Goal: Task Accomplishment & Management: Manage account settings

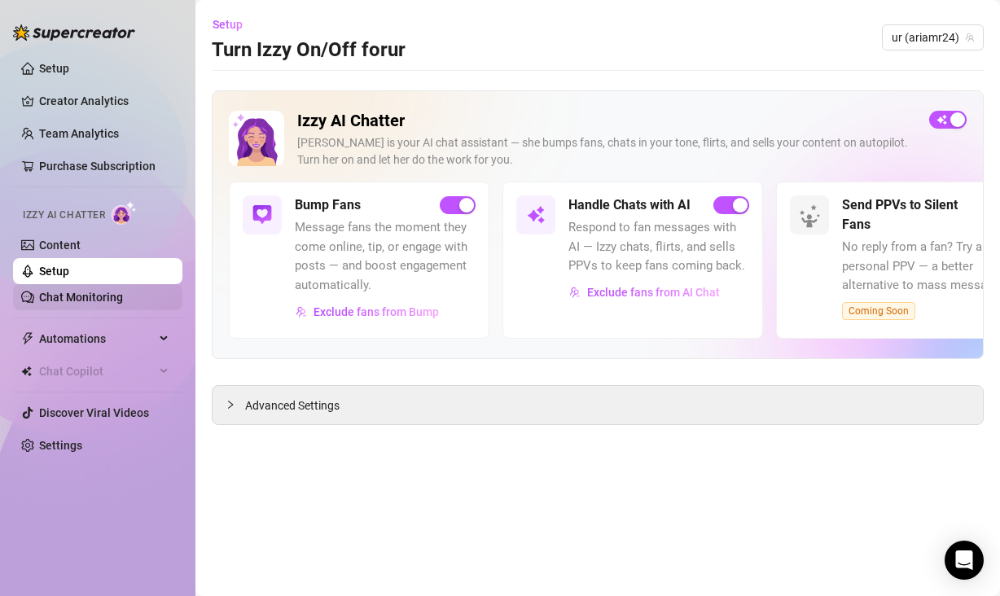
click at [123, 297] on link "Chat Monitoring" at bounding box center [81, 297] width 84 height 13
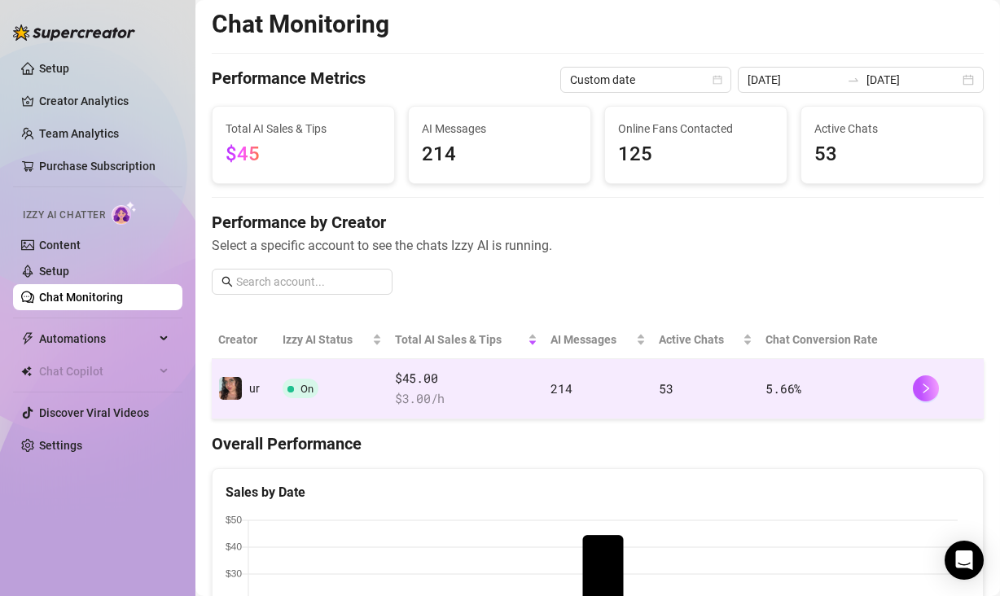
scroll to position [3, 0]
click at [920, 384] on icon "right" at bounding box center [925, 387] width 11 height 11
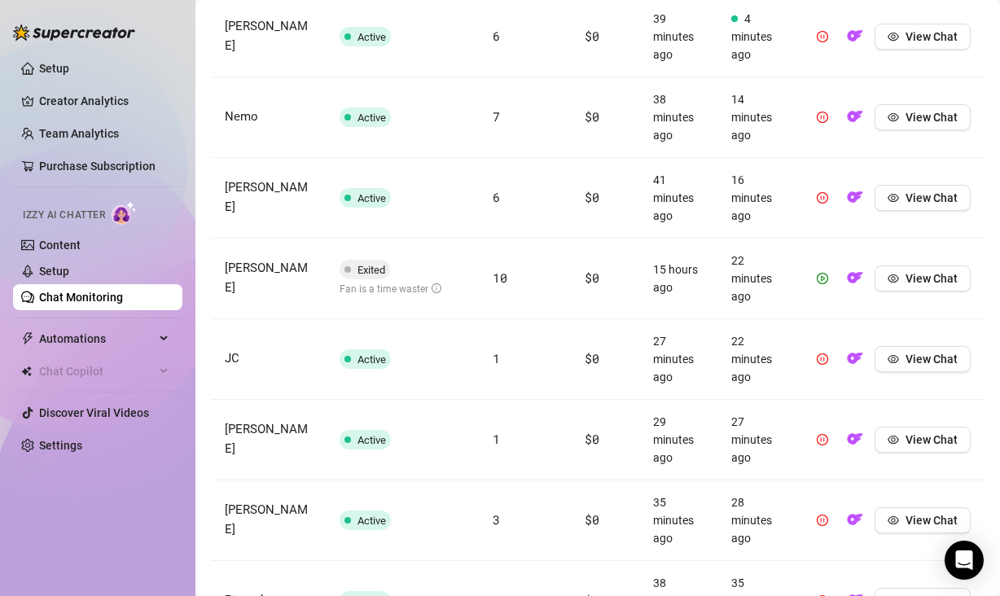
scroll to position [945, 0]
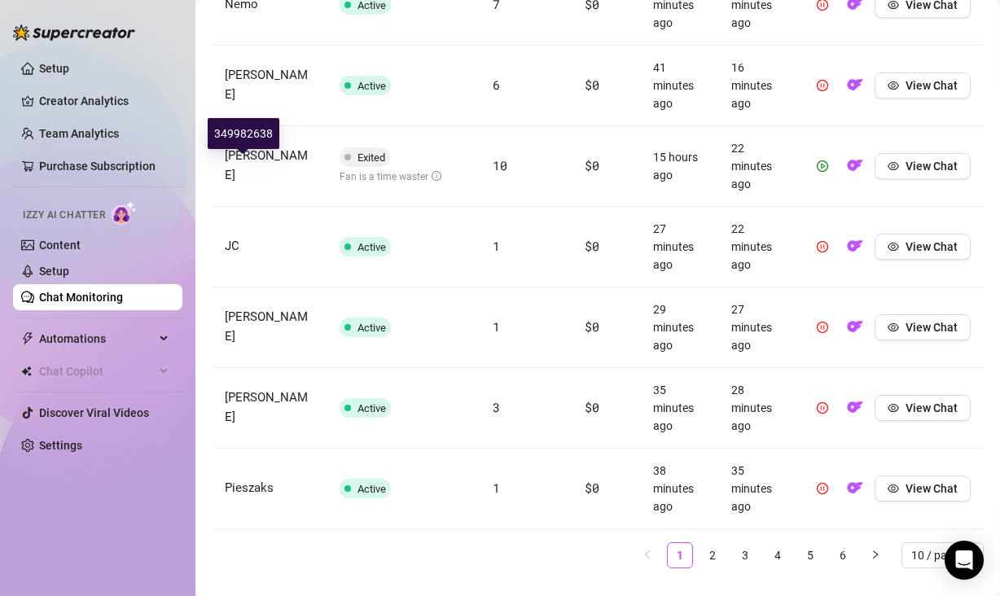
click at [242, 166] on span "[PERSON_NAME]" at bounding box center [266, 165] width 83 height 34
click at [252, 155] on td "[PERSON_NAME]" at bounding box center [269, 166] width 115 height 81
click at [256, 160] on span "[PERSON_NAME]" at bounding box center [266, 165] width 83 height 34
copy span "[PERSON_NAME]"
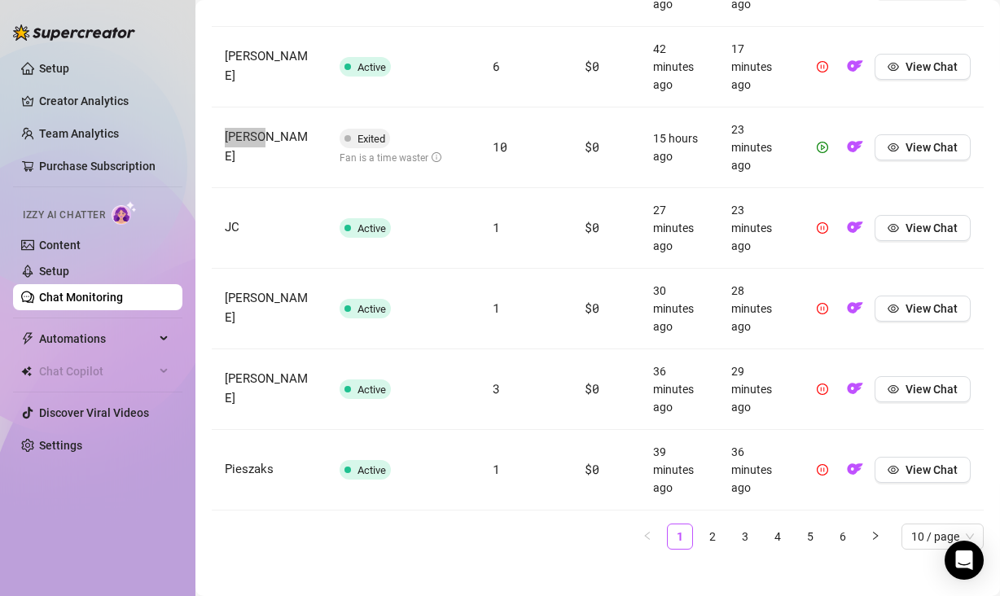
scroll to position [980, 0]
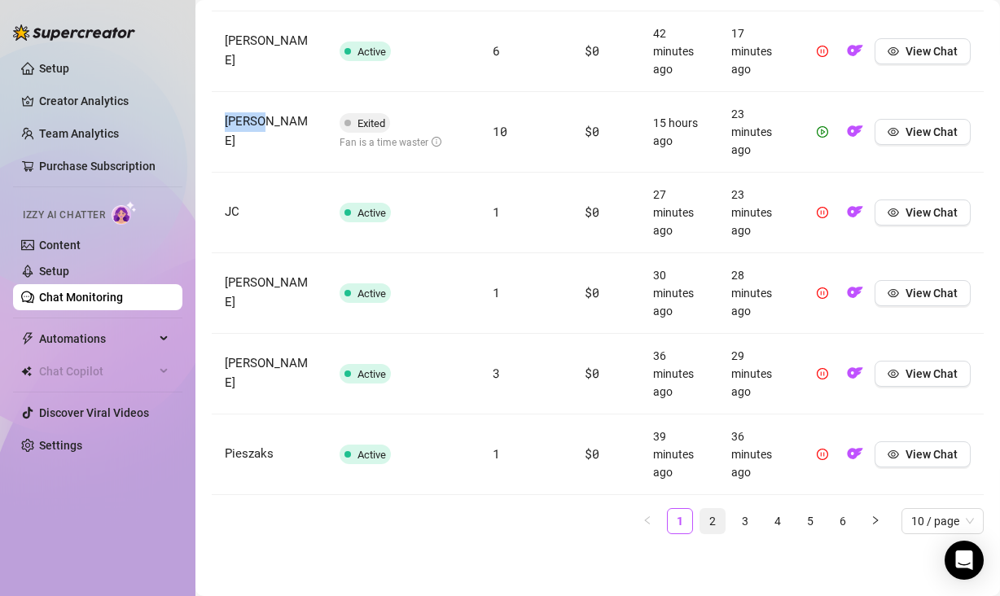
click at [701, 525] on link "2" at bounding box center [712, 521] width 24 height 24
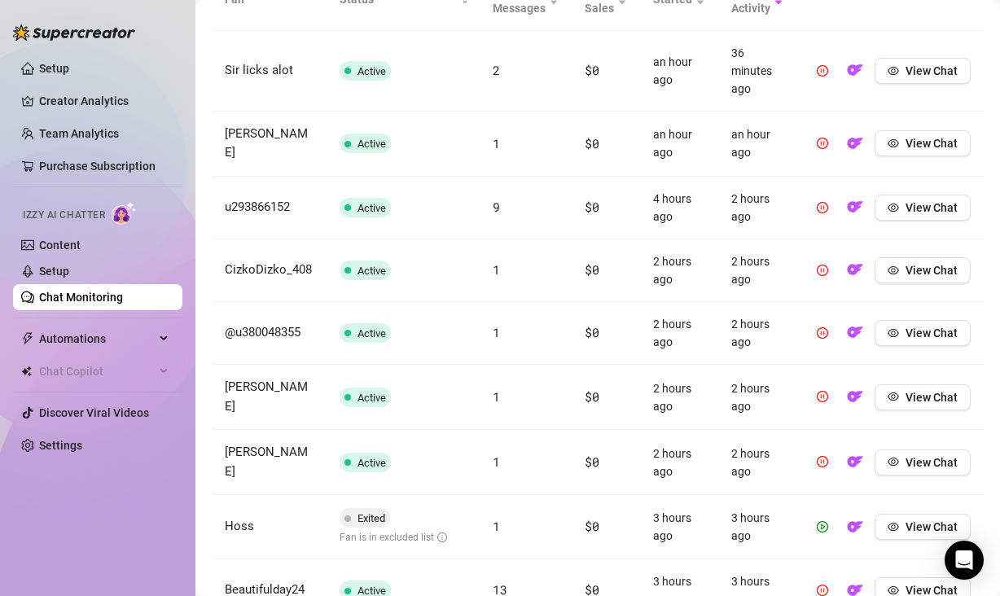
scroll to position [822, 0]
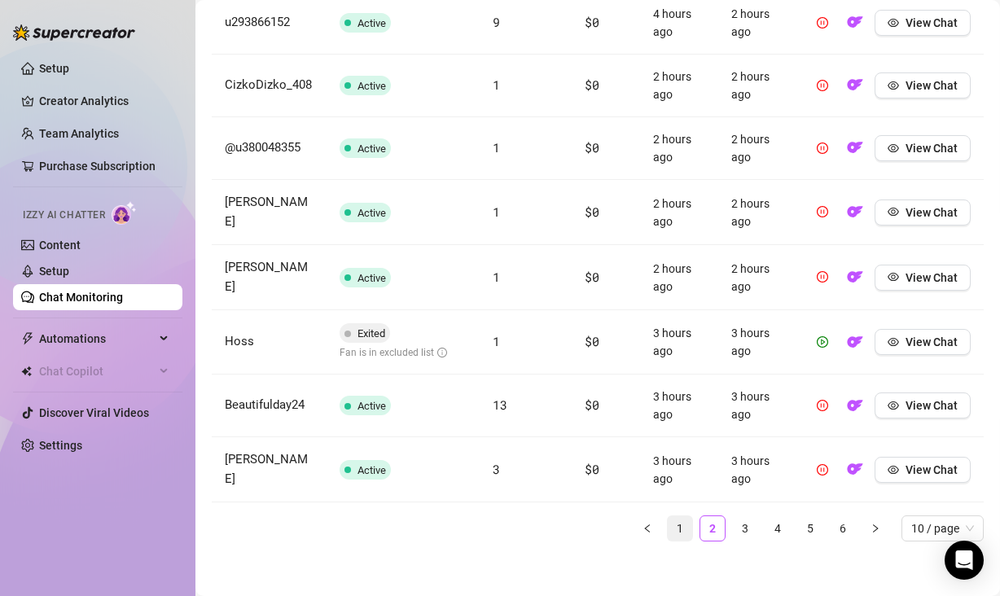
click at [668, 528] on link "1" at bounding box center [680, 528] width 24 height 24
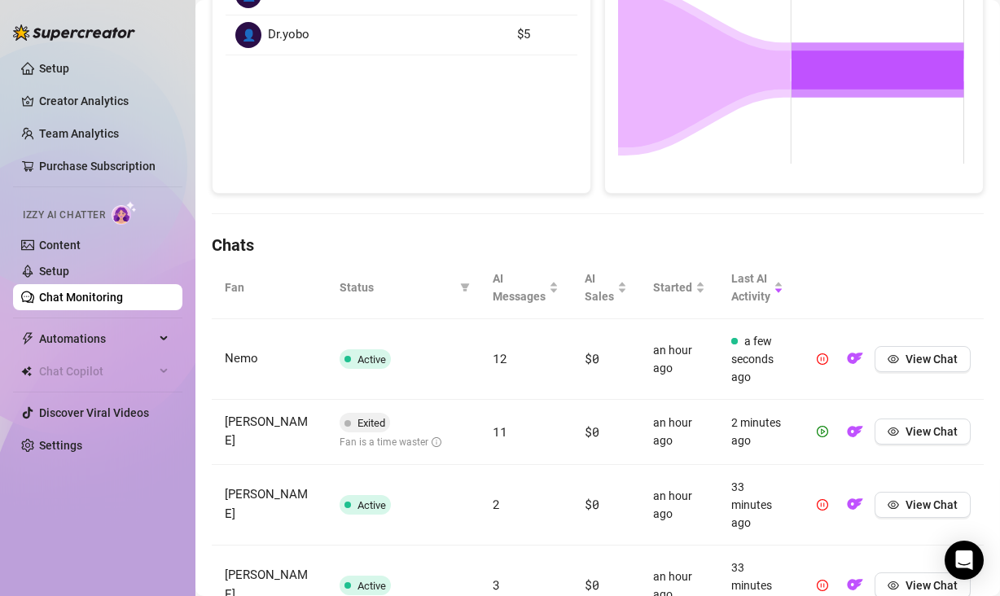
scroll to position [342, 0]
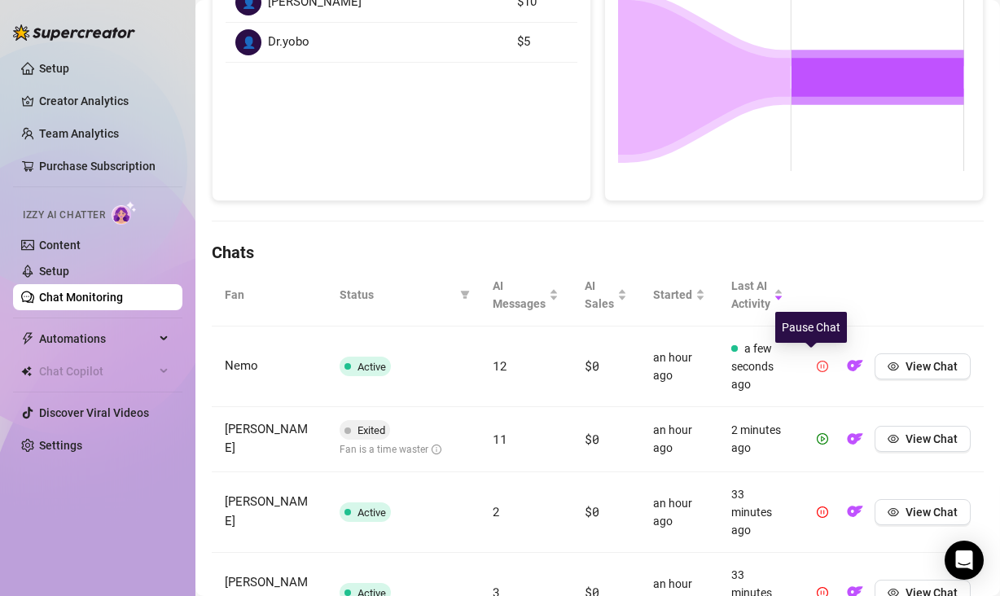
click at [817, 363] on icon "pause-circle" at bounding box center [822, 366] width 11 height 11
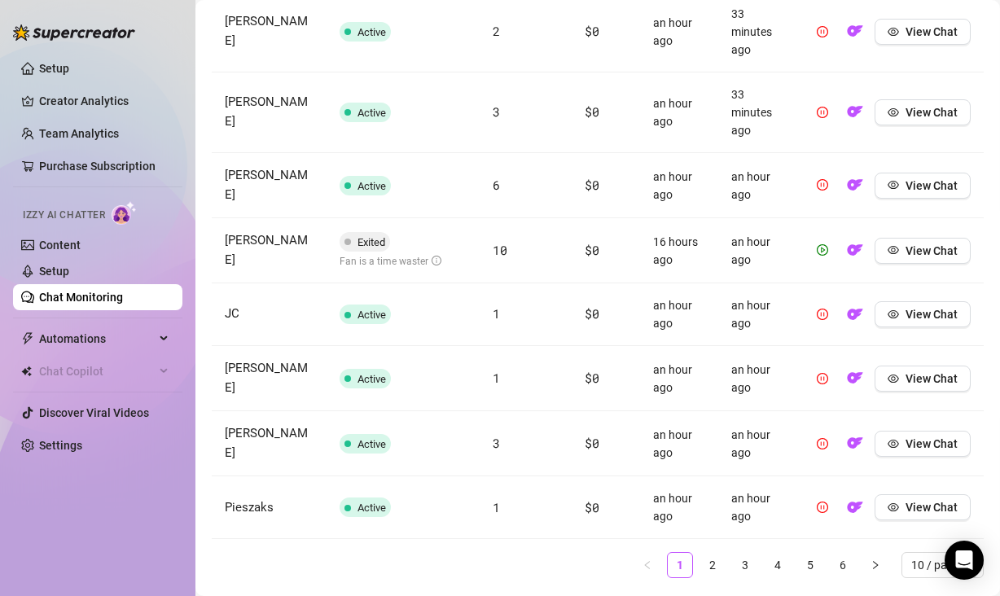
scroll to position [859, 0]
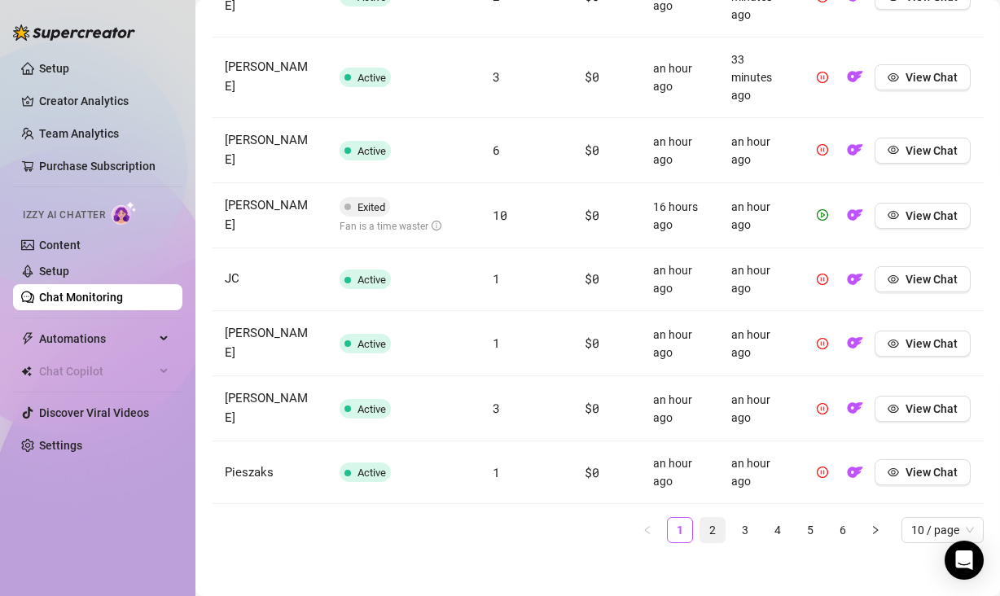
click at [700, 522] on link "2" at bounding box center [712, 530] width 24 height 24
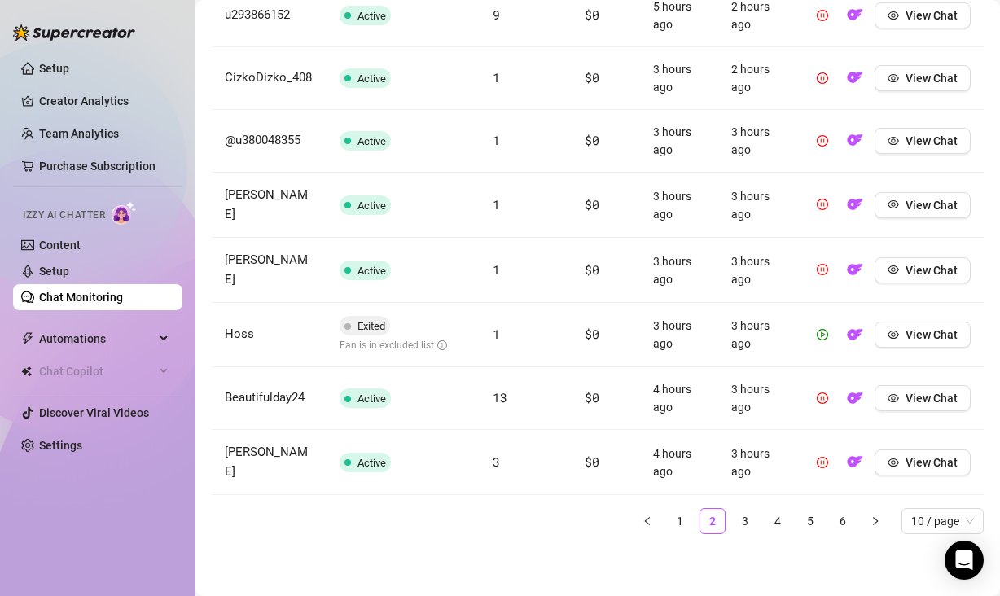
scroll to position [804, 0]
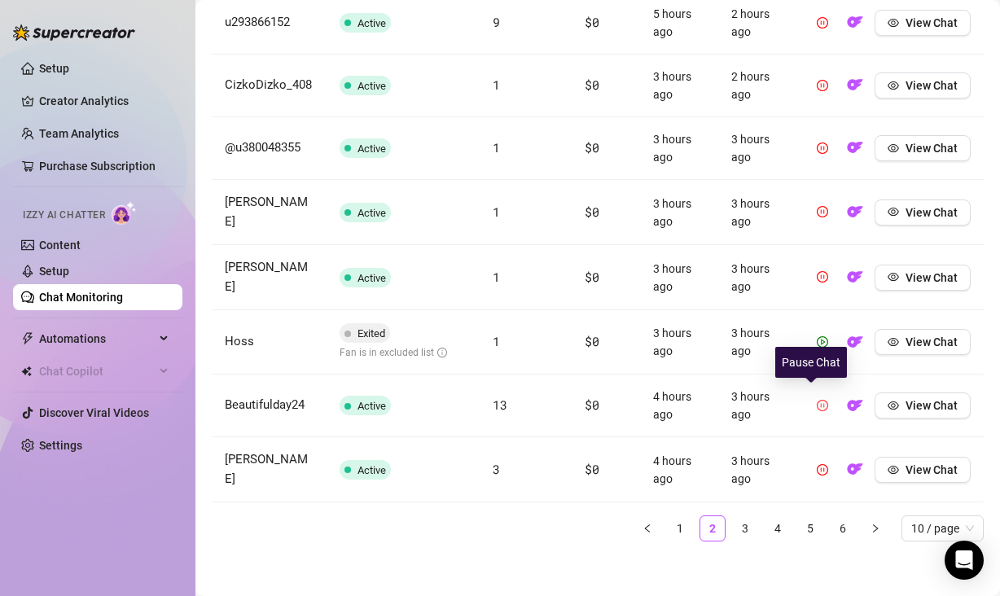
click at [817, 401] on icon "pause-circle" at bounding box center [822, 405] width 11 height 11
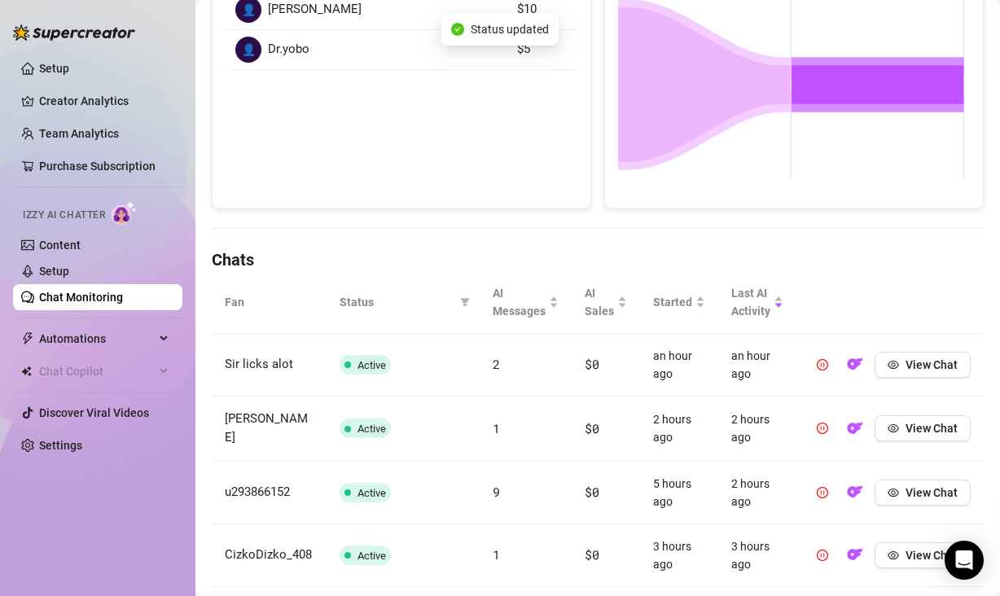
scroll to position [412, 0]
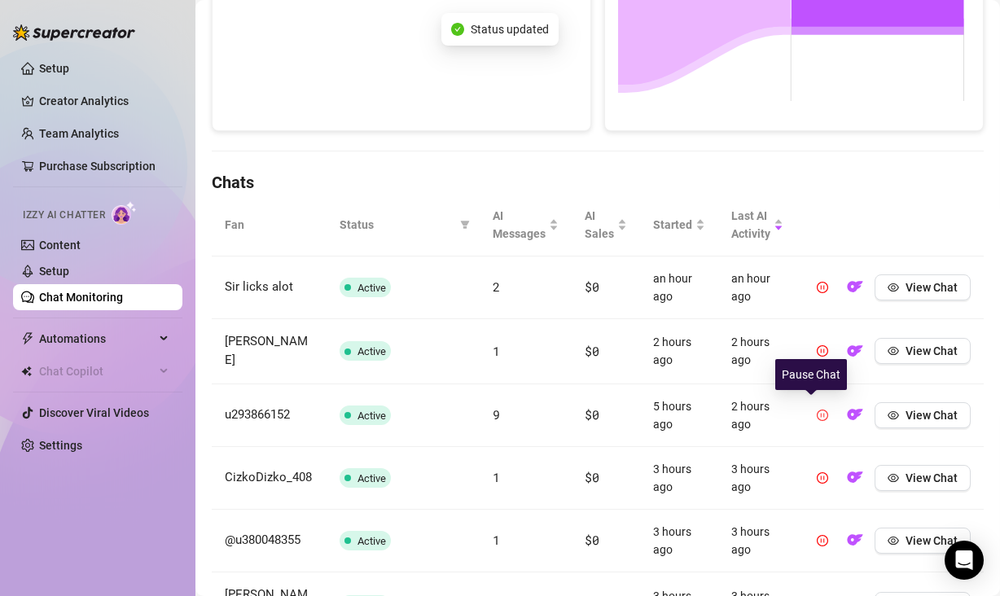
click at [817, 411] on icon "pause-circle" at bounding box center [822, 415] width 11 height 11
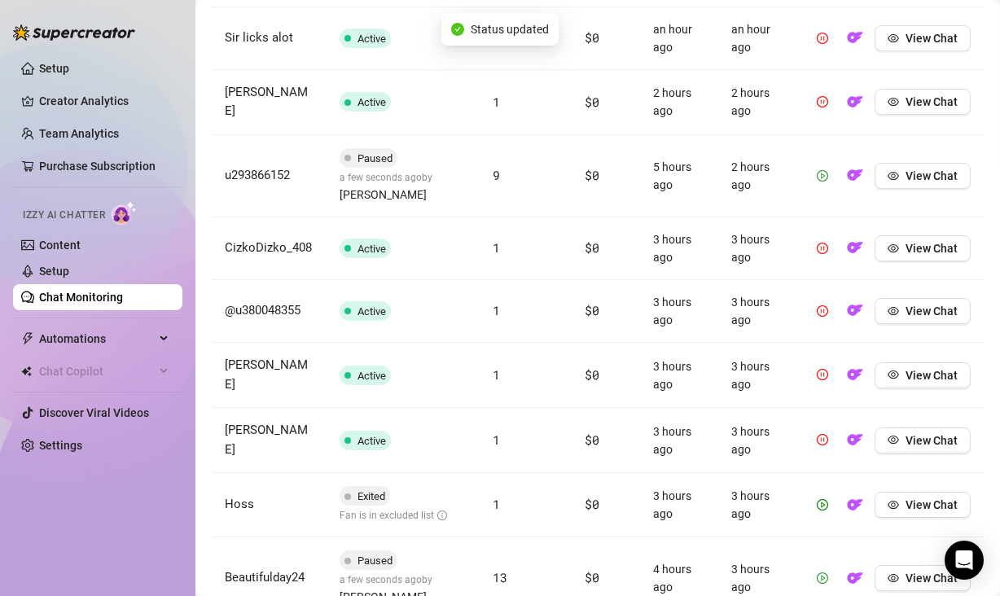
scroll to position [844, 0]
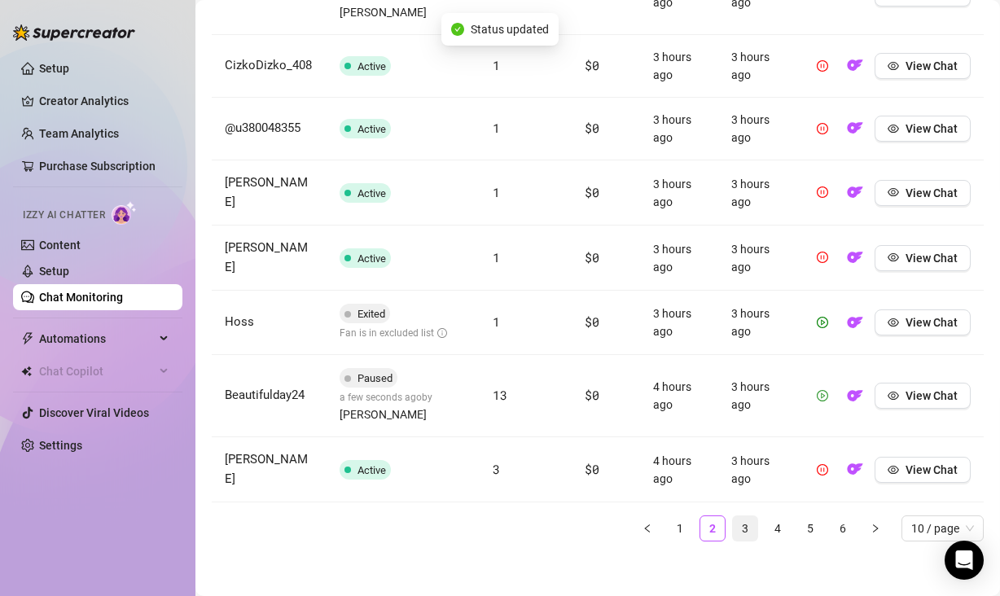
click at [734, 524] on link "3" at bounding box center [745, 528] width 24 height 24
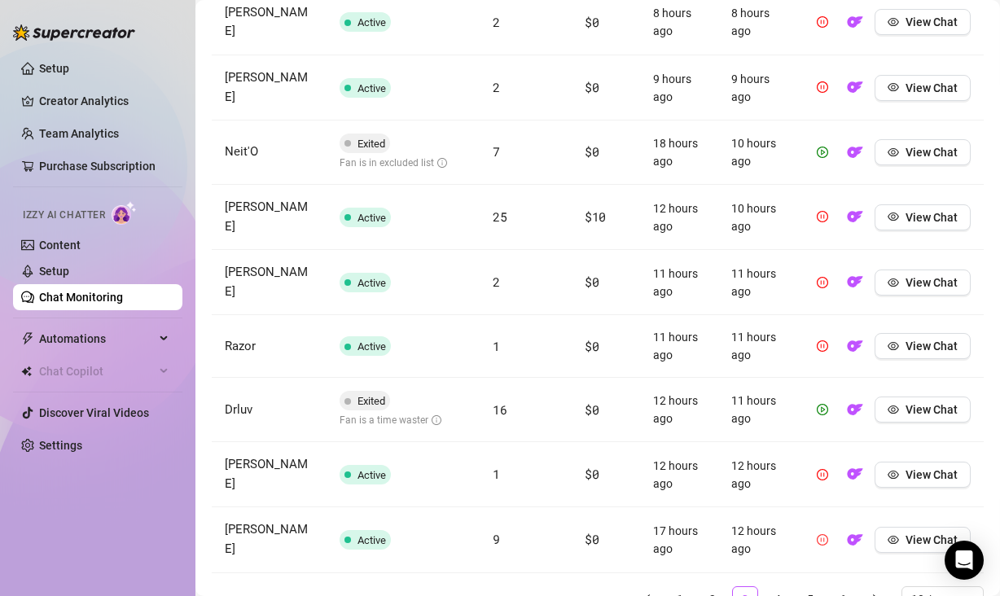
scroll to position [808, 0]
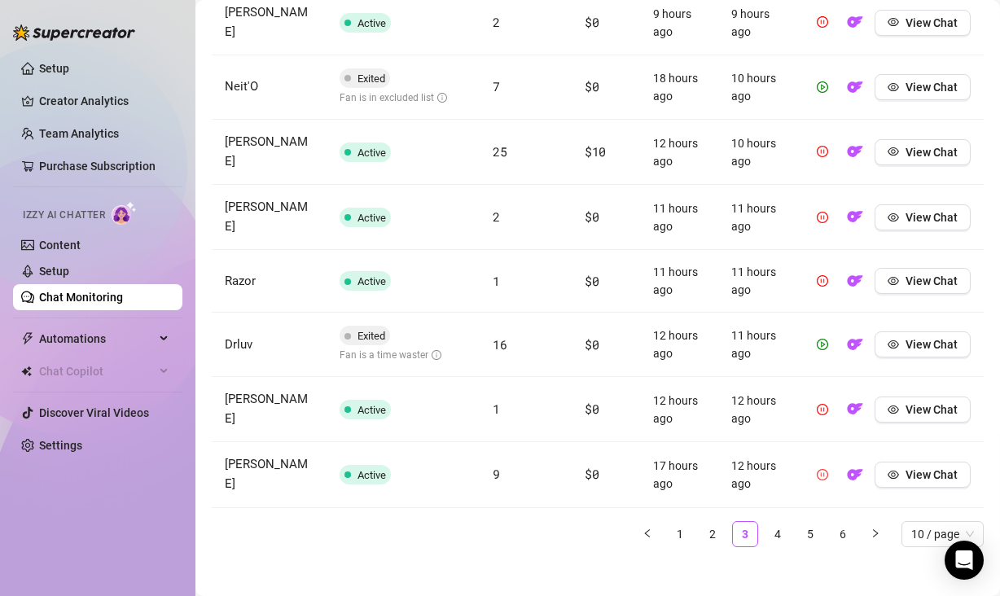
click at [817, 469] on icon "pause-circle" at bounding box center [822, 474] width 11 height 11
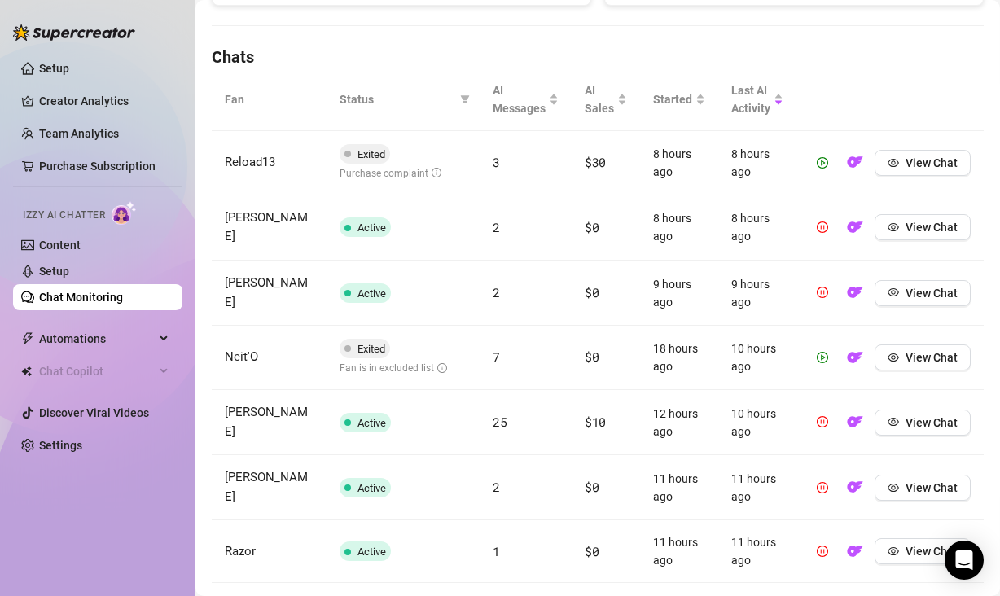
scroll to position [536, 0]
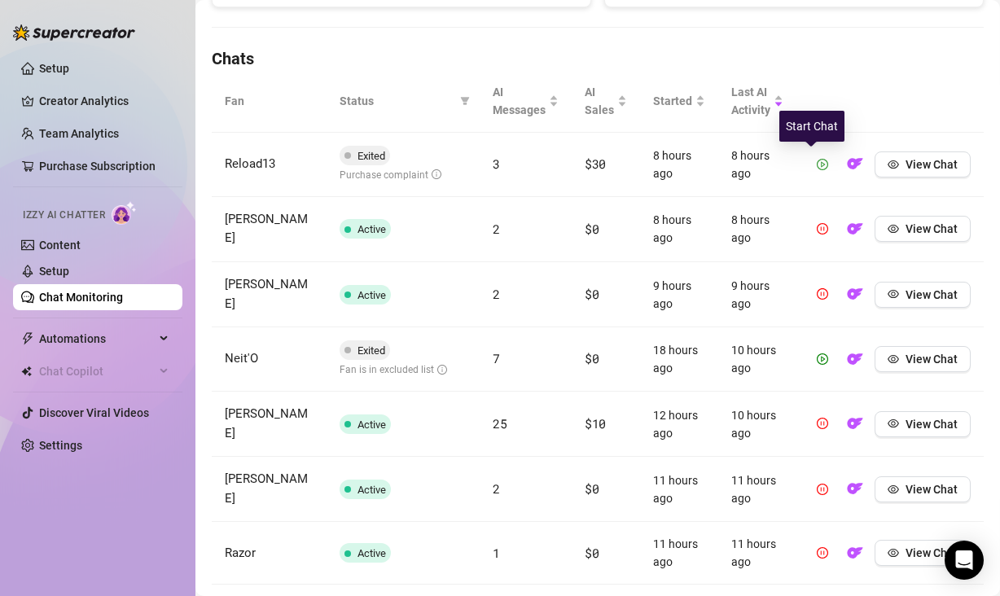
click at [817, 162] on icon "play-circle" at bounding box center [822, 164] width 11 height 11
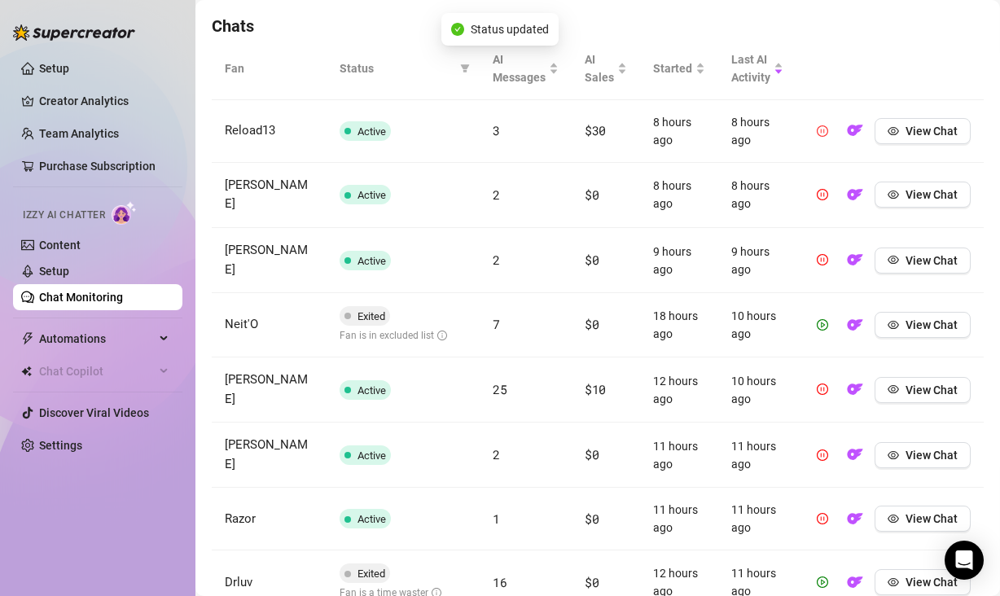
scroll to position [826, 0]
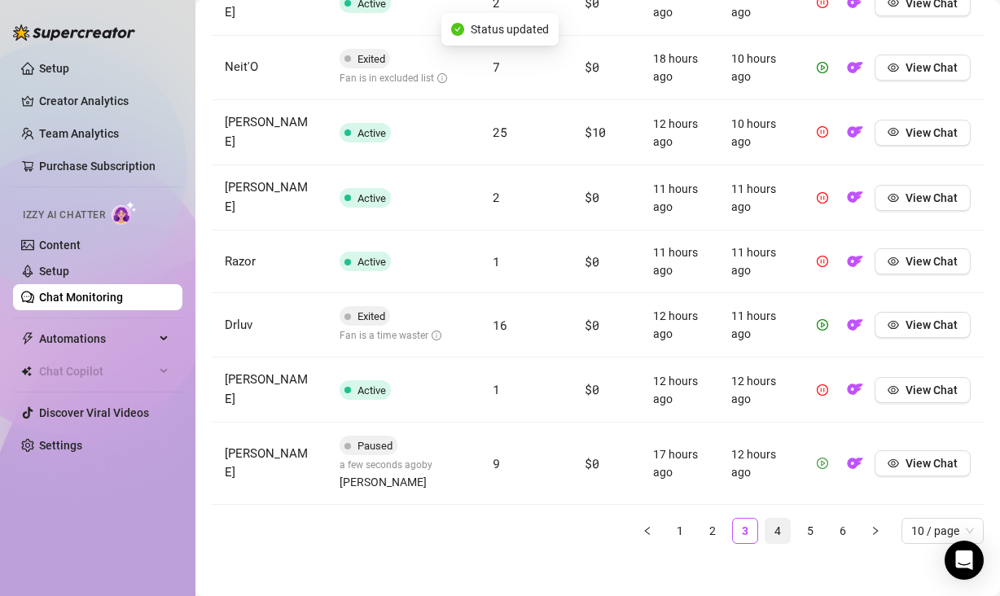
click at [773, 524] on link "4" at bounding box center [777, 531] width 24 height 24
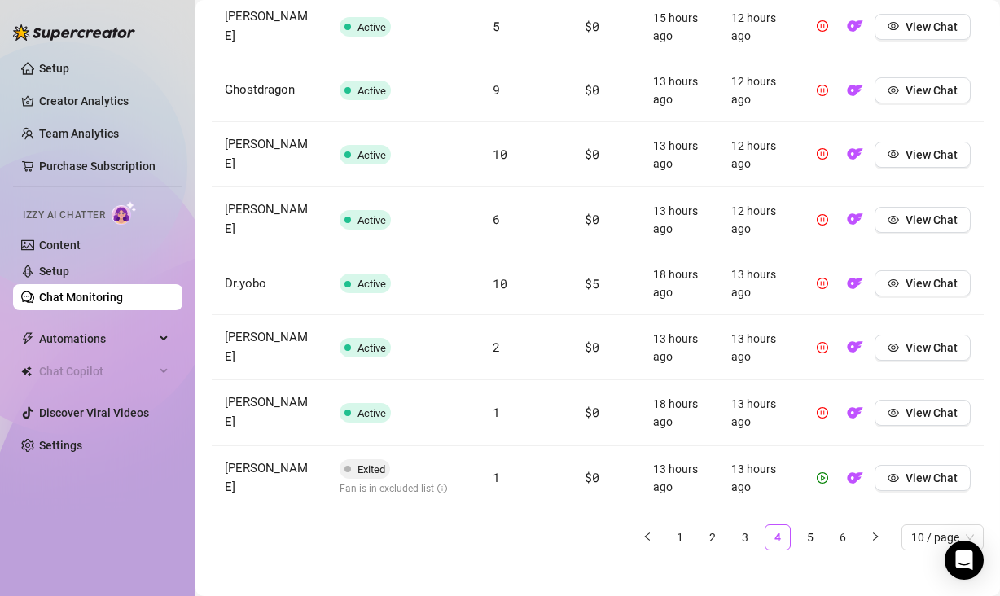
drag, startPoint x: 438, startPoint y: 502, endPoint x: 453, endPoint y: 506, distance: 15.4
click at [437, 503] on div "Fan Status AI Messages AI Sales Started Last AI Activity Therama9696 Active 2 $…" at bounding box center [598, 177] width 772 height 747
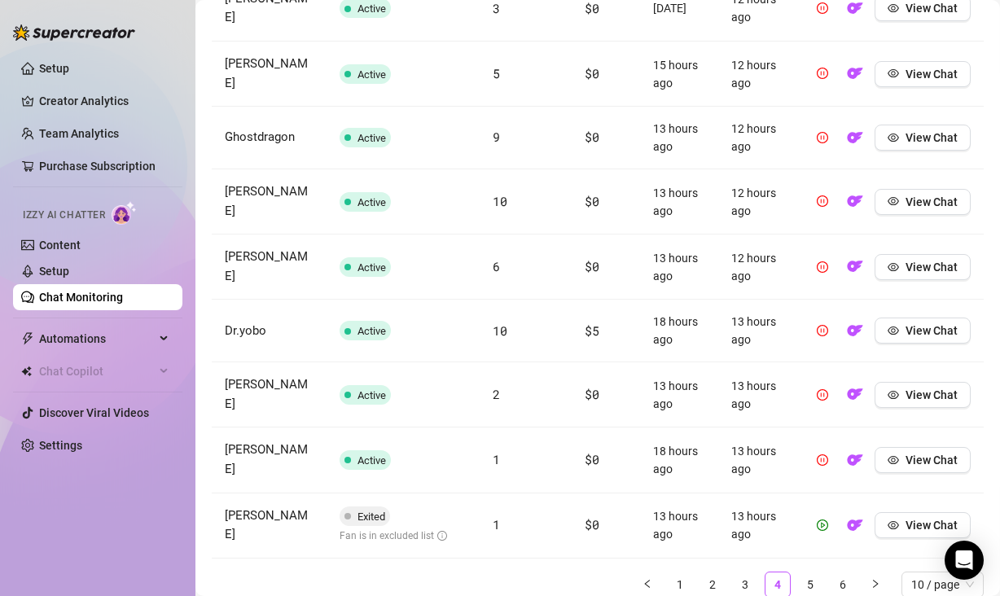
scroll to position [624, 0]
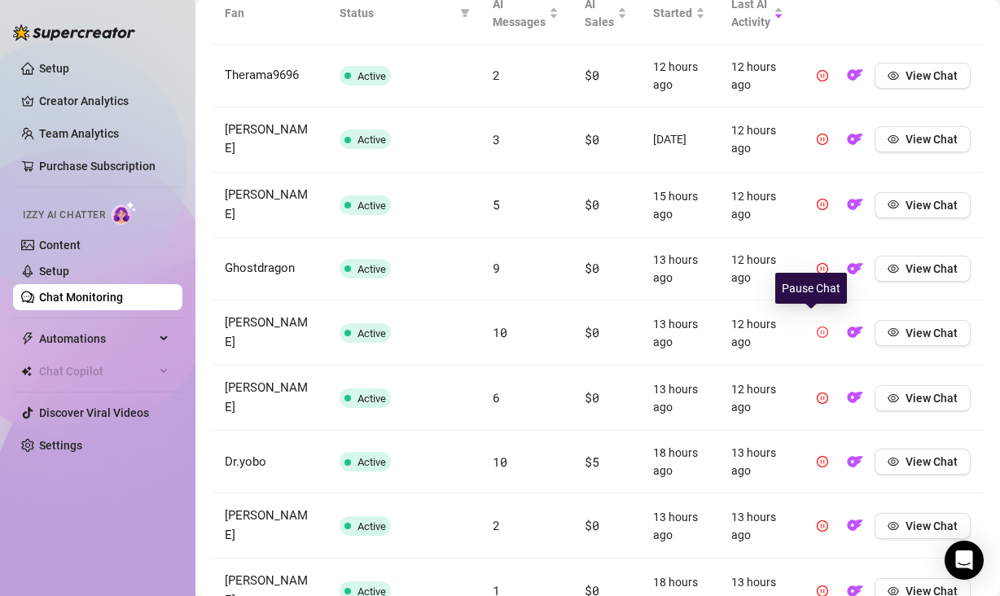
click at [817, 327] on icon "pause-circle" at bounding box center [822, 332] width 11 height 11
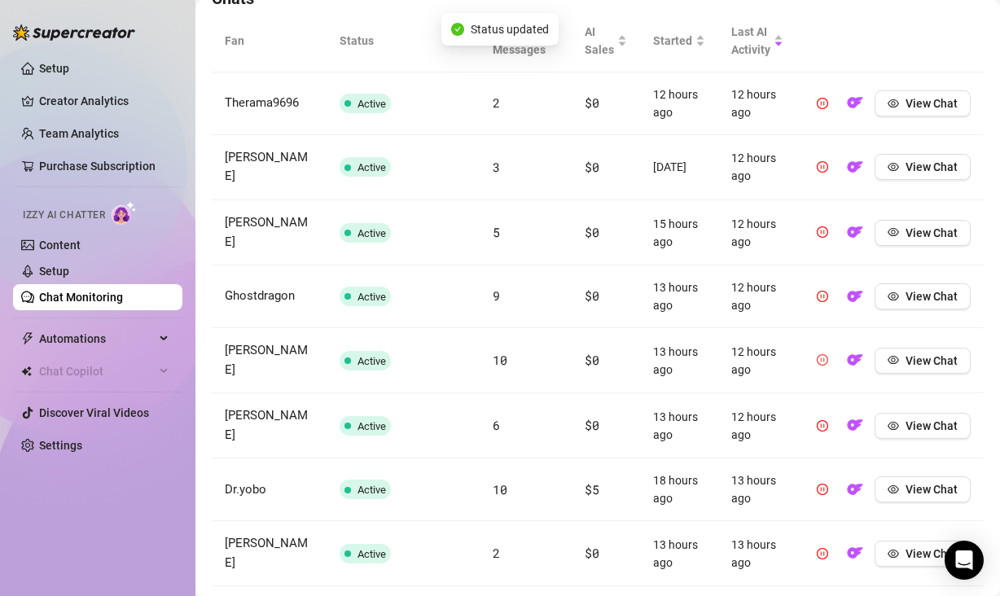
scroll to position [585, 0]
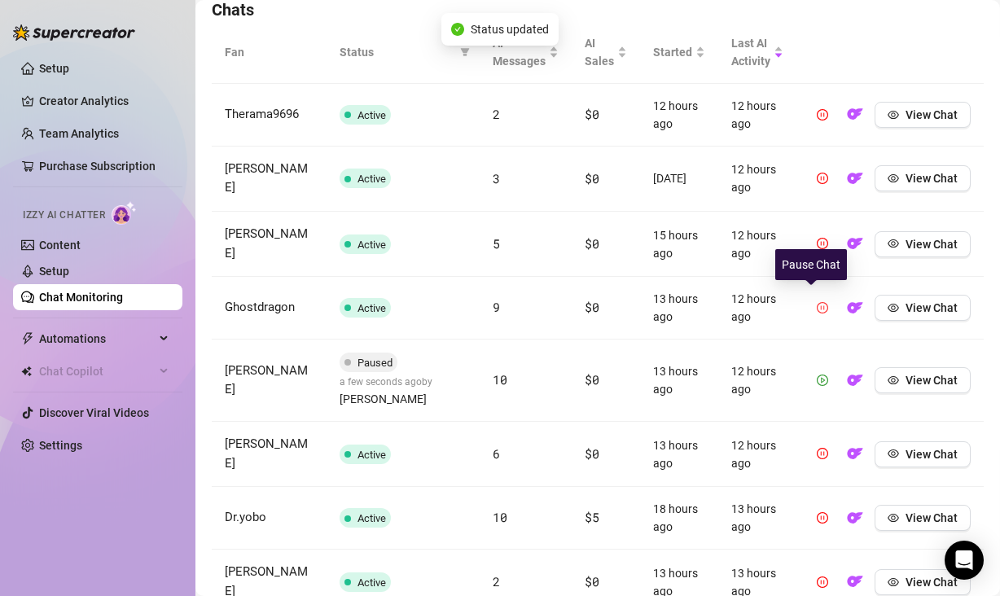
click at [817, 302] on icon "pause-circle" at bounding box center [822, 307] width 11 height 11
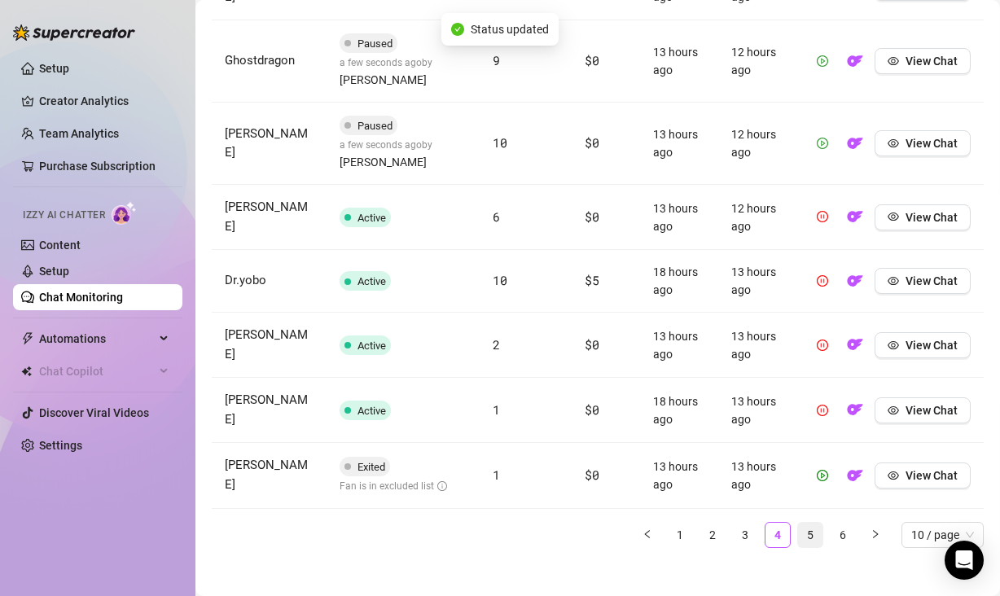
click at [800, 523] on link "5" at bounding box center [810, 535] width 24 height 24
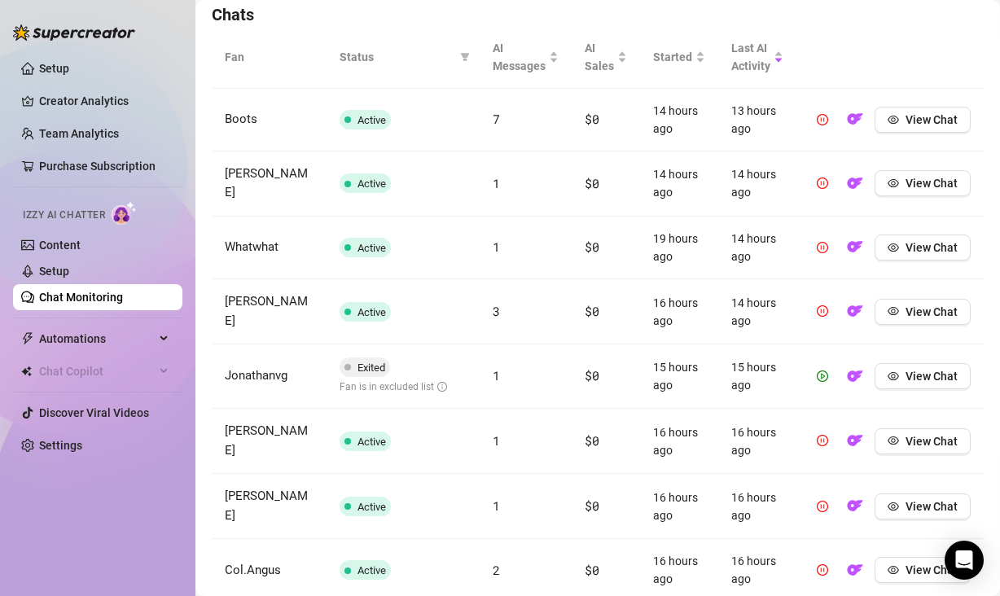
scroll to position [577, 0]
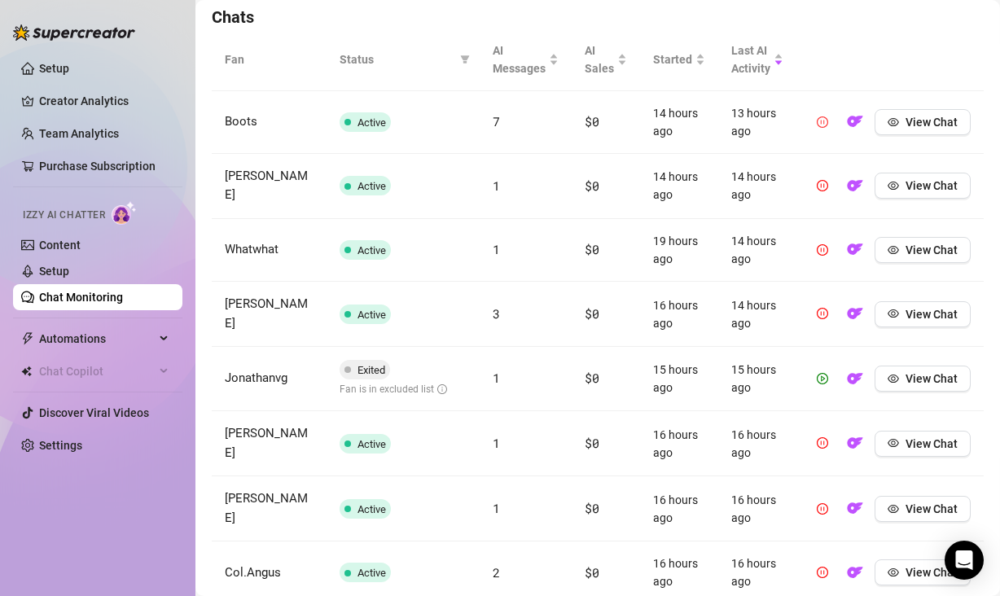
click at [817, 124] on icon "pause-circle" at bounding box center [822, 121] width 11 height 11
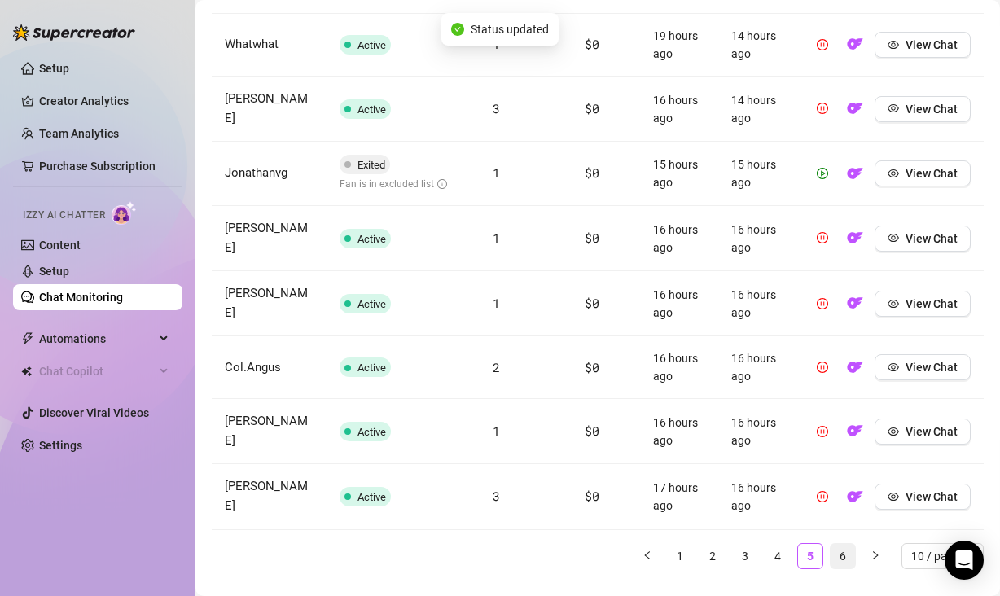
click at [834, 544] on link "6" at bounding box center [843, 556] width 24 height 24
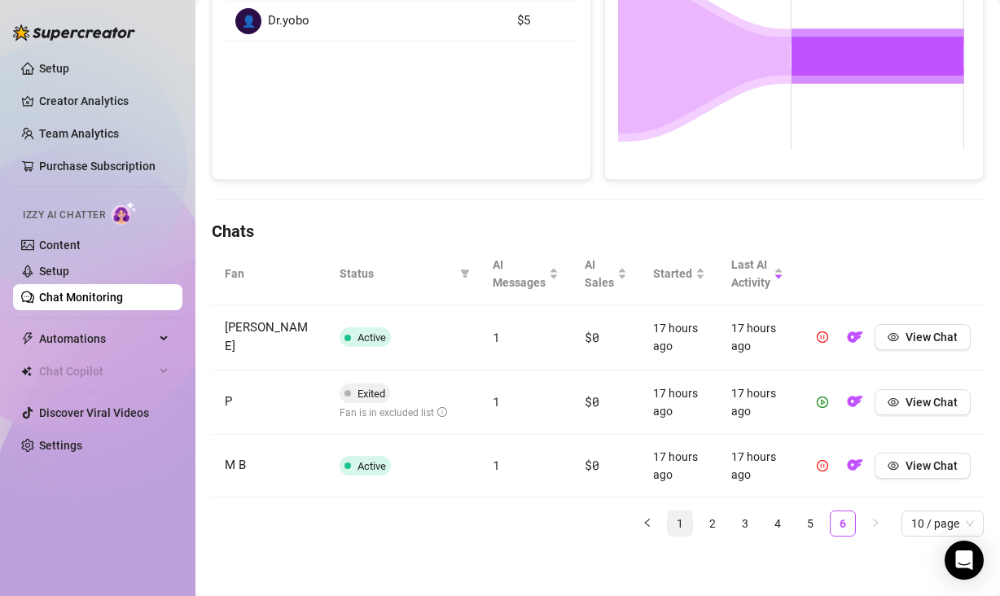
click at [668, 516] on link "1" at bounding box center [680, 523] width 24 height 24
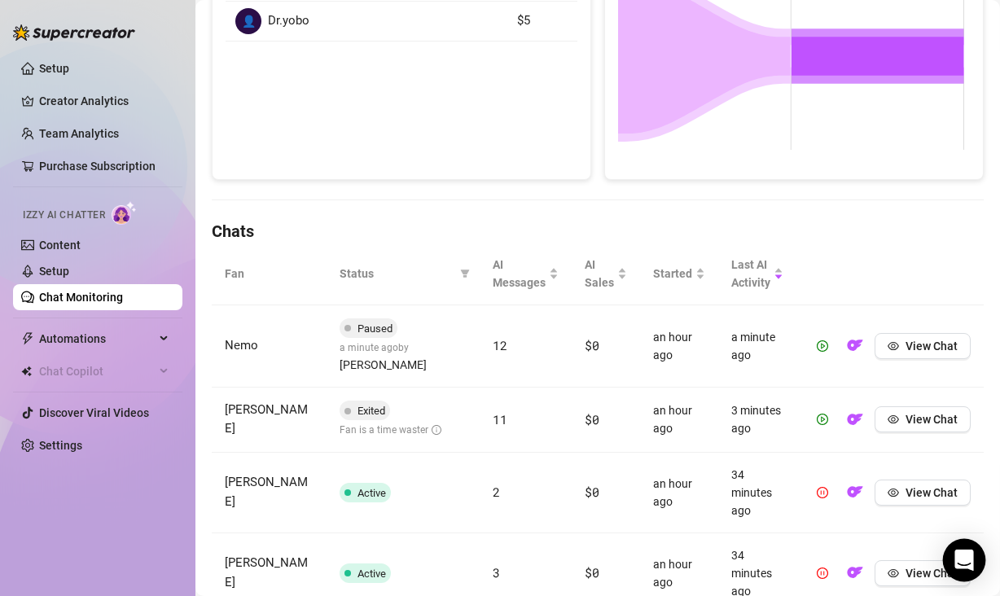
click at [965, 555] on icon "Open Intercom Messenger" at bounding box center [963, 560] width 19 height 21
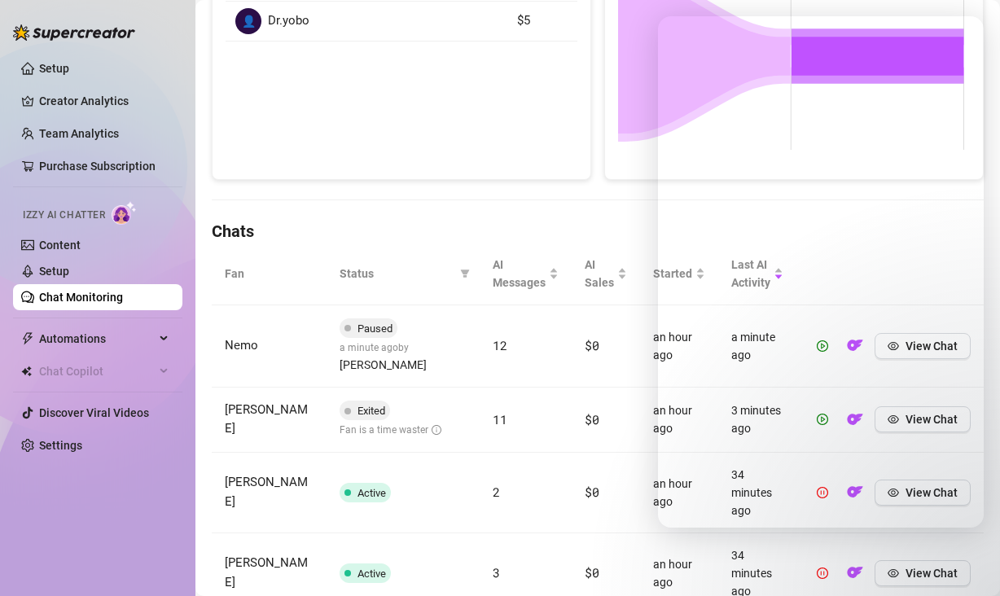
drag, startPoint x: 550, startPoint y: 500, endPoint x: 546, endPoint y: 464, distance: 36.1
click at [550, 500] on td "2" at bounding box center [526, 493] width 92 height 81
click at [83, 299] on link "Chat Monitoring" at bounding box center [81, 297] width 84 height 13
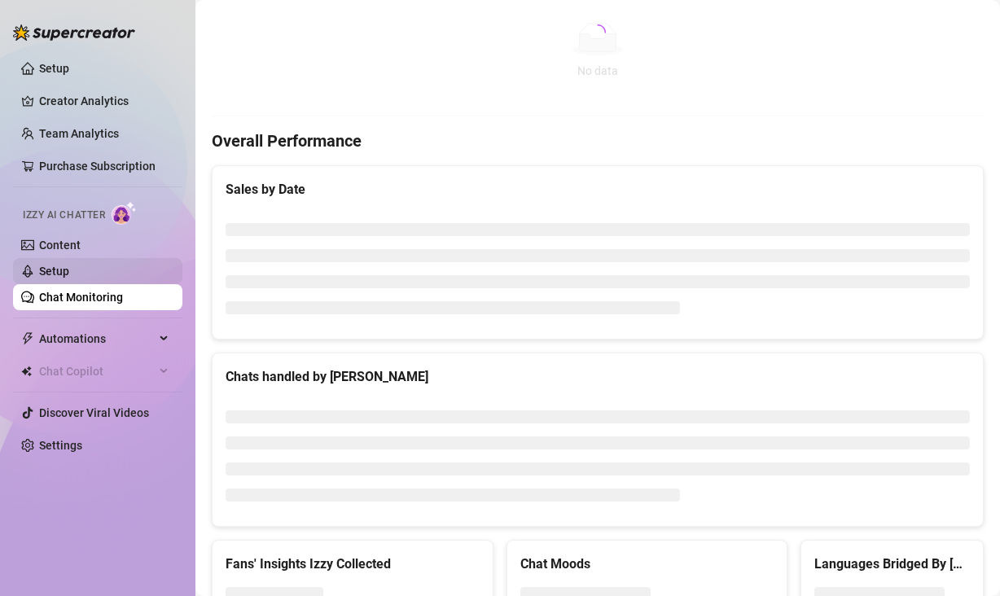
click at [69, 273] on link "Setup" at bounding box center [54, 271] width 30 height 13
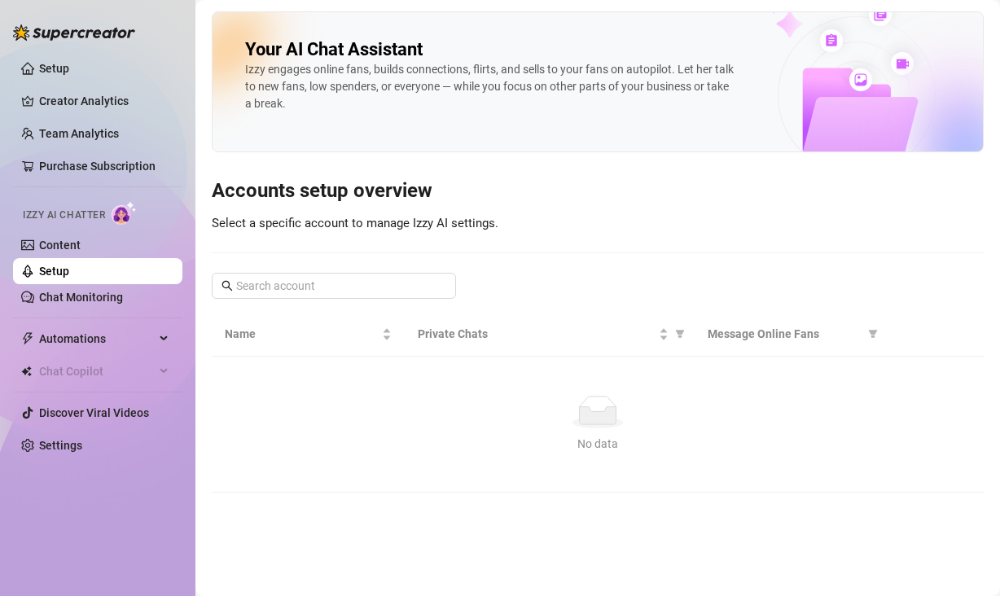
click at [76, 296] on link "Chat Monitoring" at bounding box center [81, 297] width 84 height 13
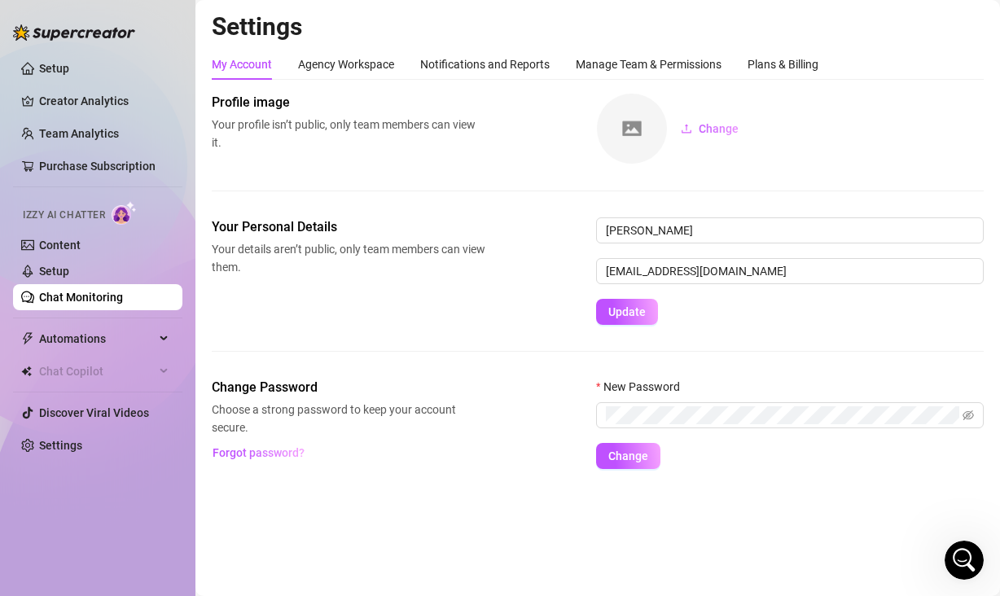
click at [553, 65] on div "My Account Agency Workspace Notifications and Reports Manage Team & Permissions…" at bounding box center [515, 64] width 607 height 31
click at [530, 63] on div "Notifications and Reports" at bounding box center [484, 64] width 129 height 18
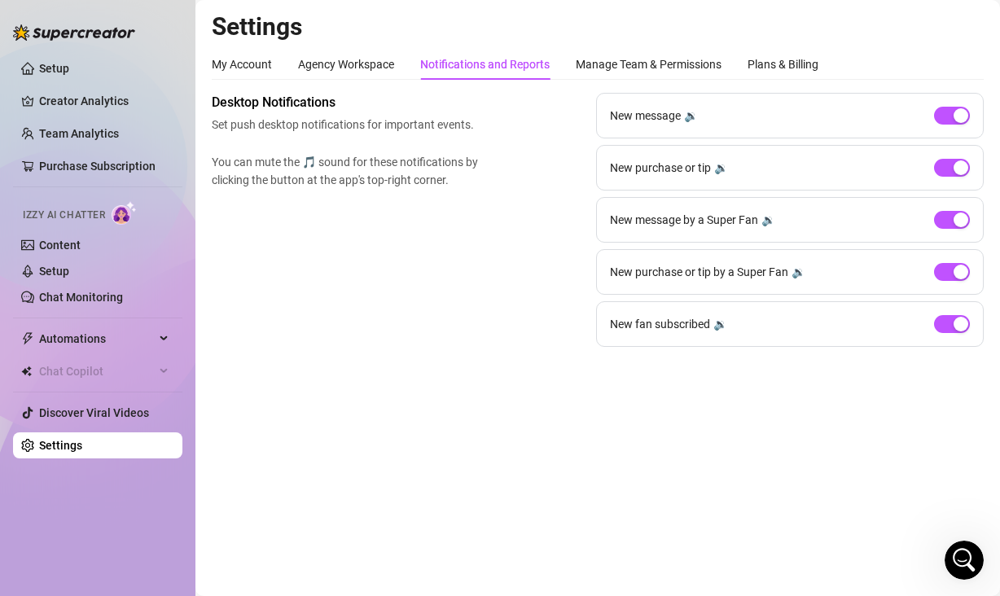
click at [82, 442] on link "Settings" at bounding box center [60, 445] width 43 height 13
click at [847, 512] on main "Settings My Account Agency Workspace Notifications and Reports Manage Team & Pe…" at bounding box center [597, 298] width 804 height 596
